Goal: Find specific page/section: Find specific page/section

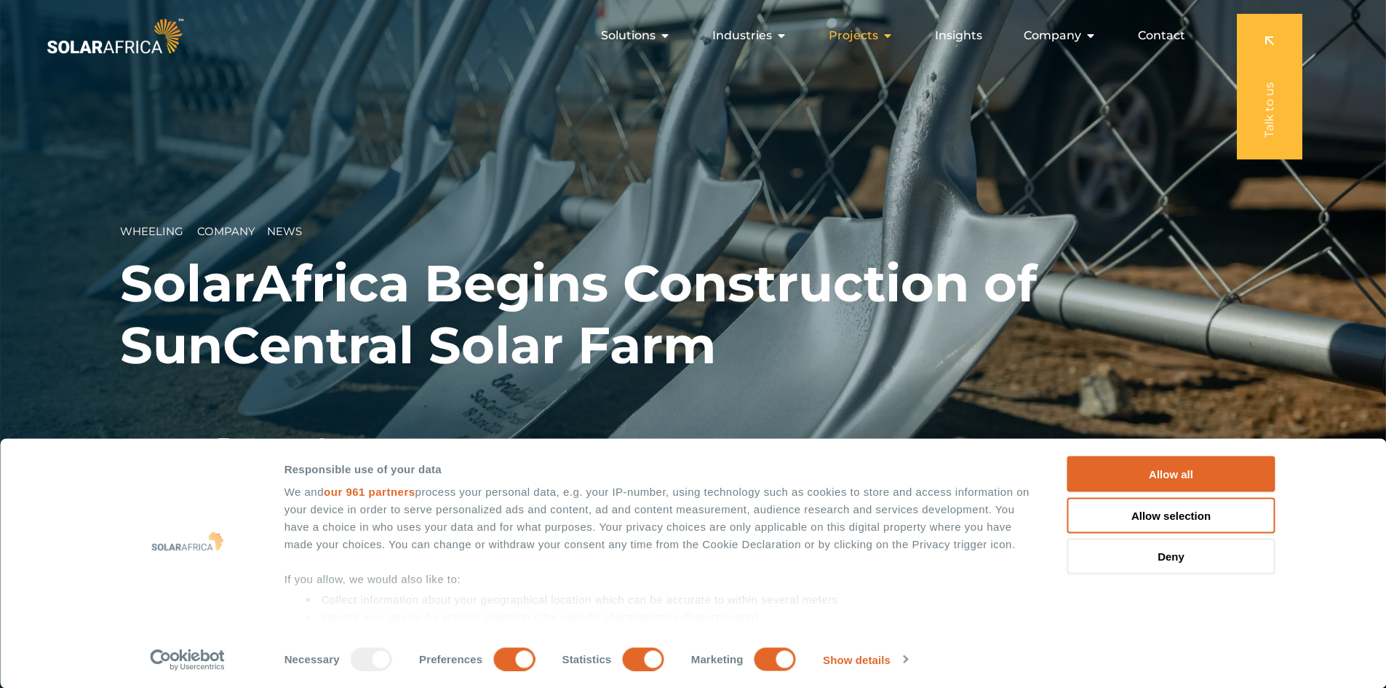
click at [861, 37] on span "Projects" at bounding box center [853, 35] width 49 height 17
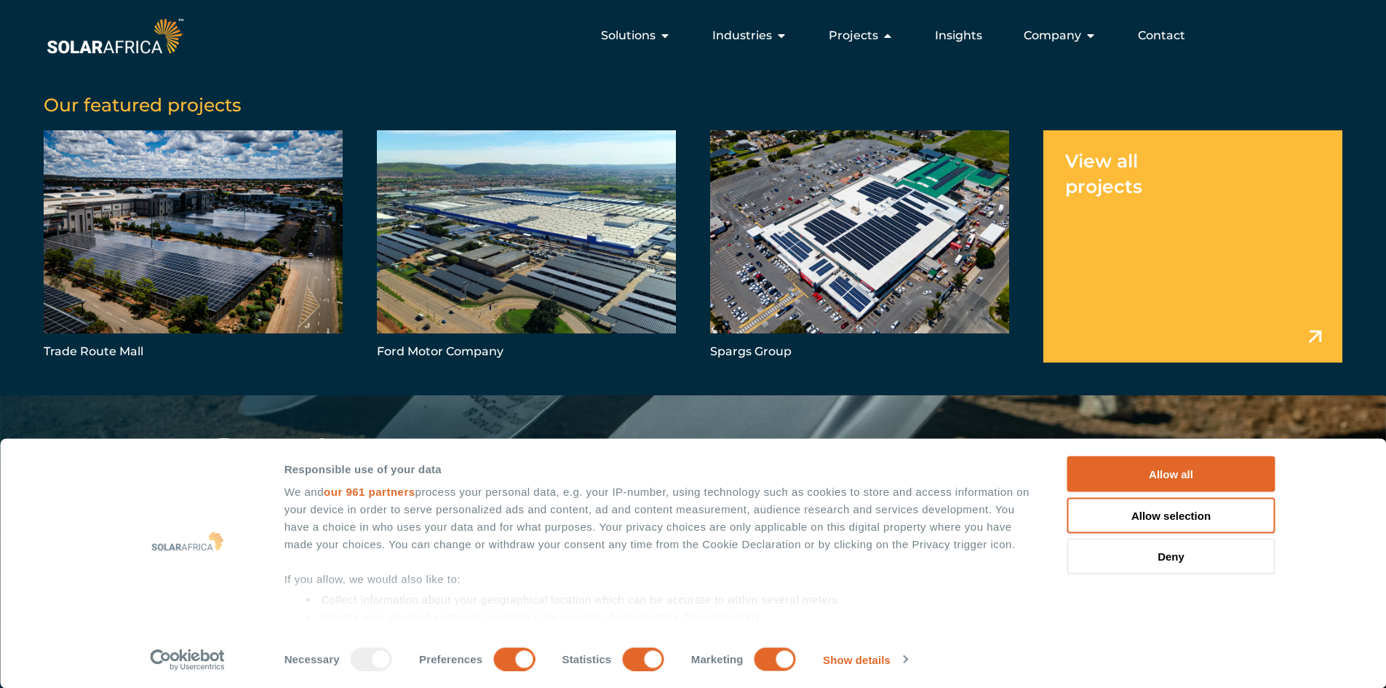
click at [1307, 332] on link "Menu" at bounding box center [1192, 245] width 299 height 231
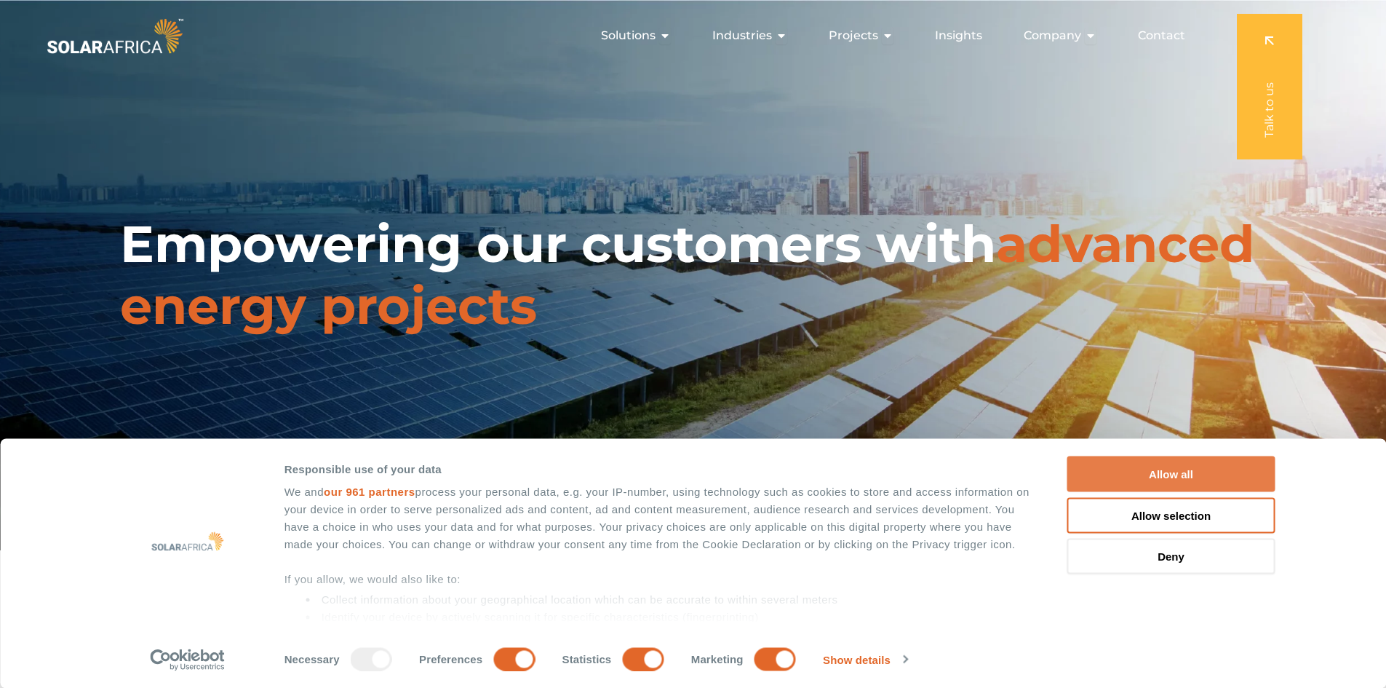
click at [1176, 478] on button "Allow all" at bounding box center [1171, 474] width 208 height 36
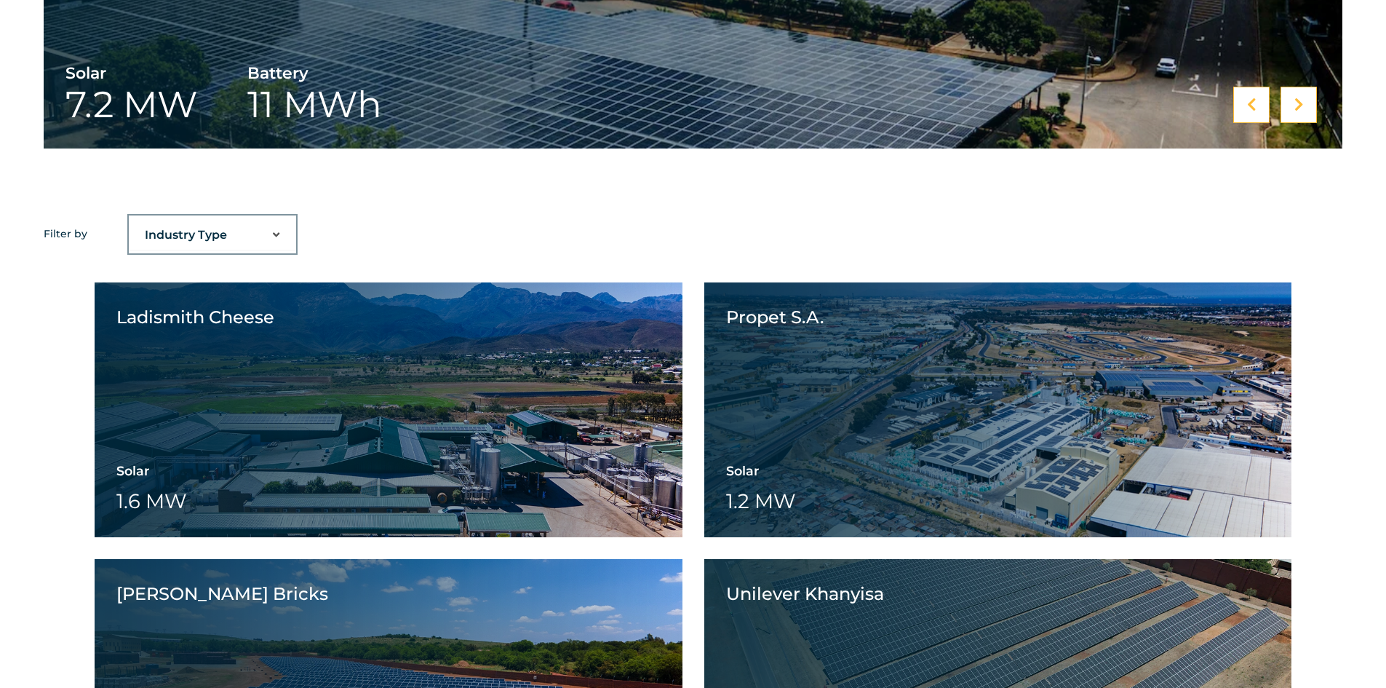
scroll to position [995, 0]
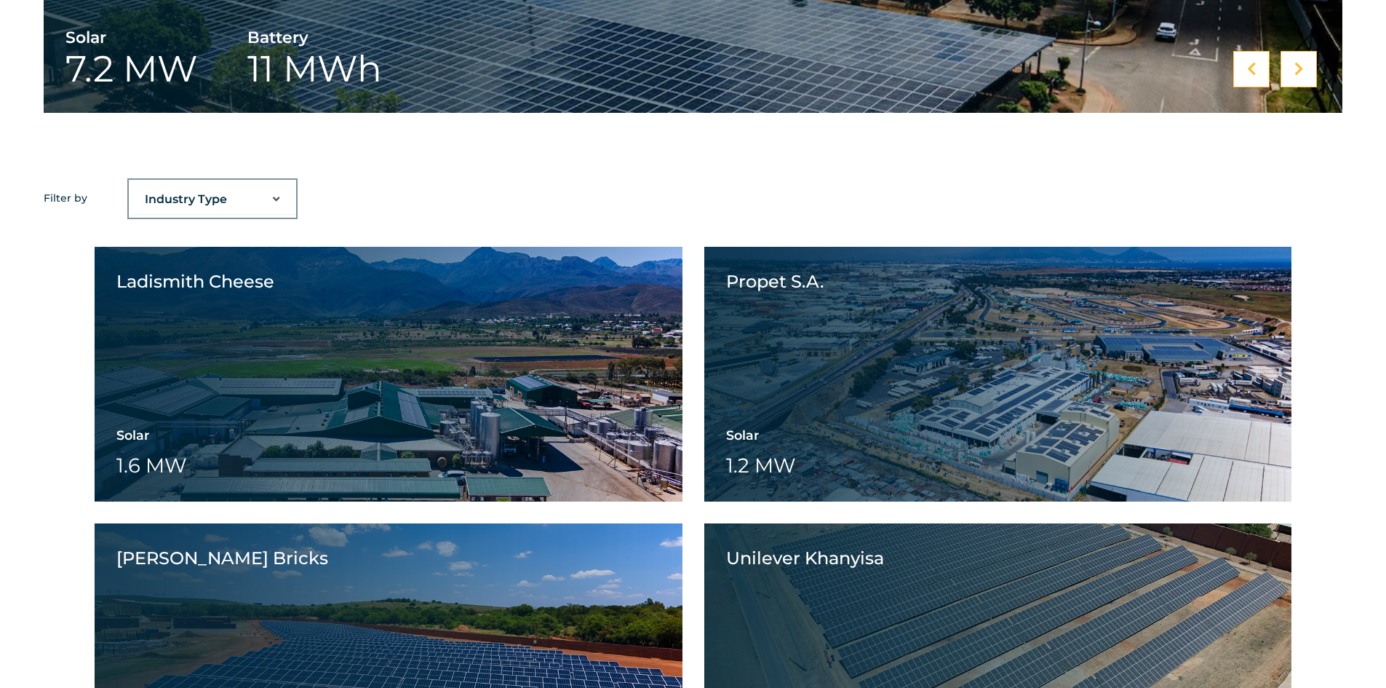
drag, startPoint x: 1390, startPoint y: 81, endPoint x: 1436, endPoint y: 284, distance: 209.0
click at [1385, 284] on html "Consent Details Ad Settings About Responsible use of your data We and our 961 p…" at bounding box center [693, 628] width 1386 height 3246
click at [228, 201] on select "Industry Type Agriculture Automotive Corporate Parks FMCG Food Processing Hospi…" at bounding box center [212, 199] width 167 height 29
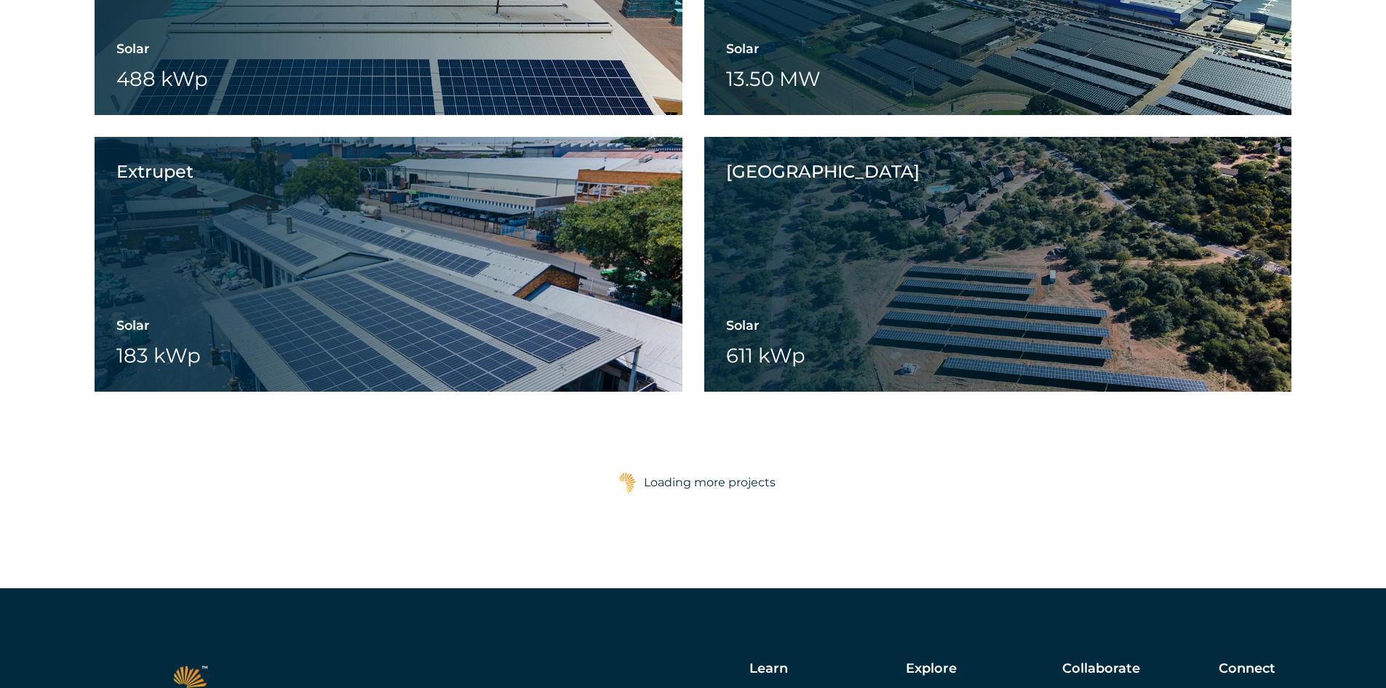
scroll to position [2260, 0]
